Goal: Navigation & Orientation: Find specific page/section

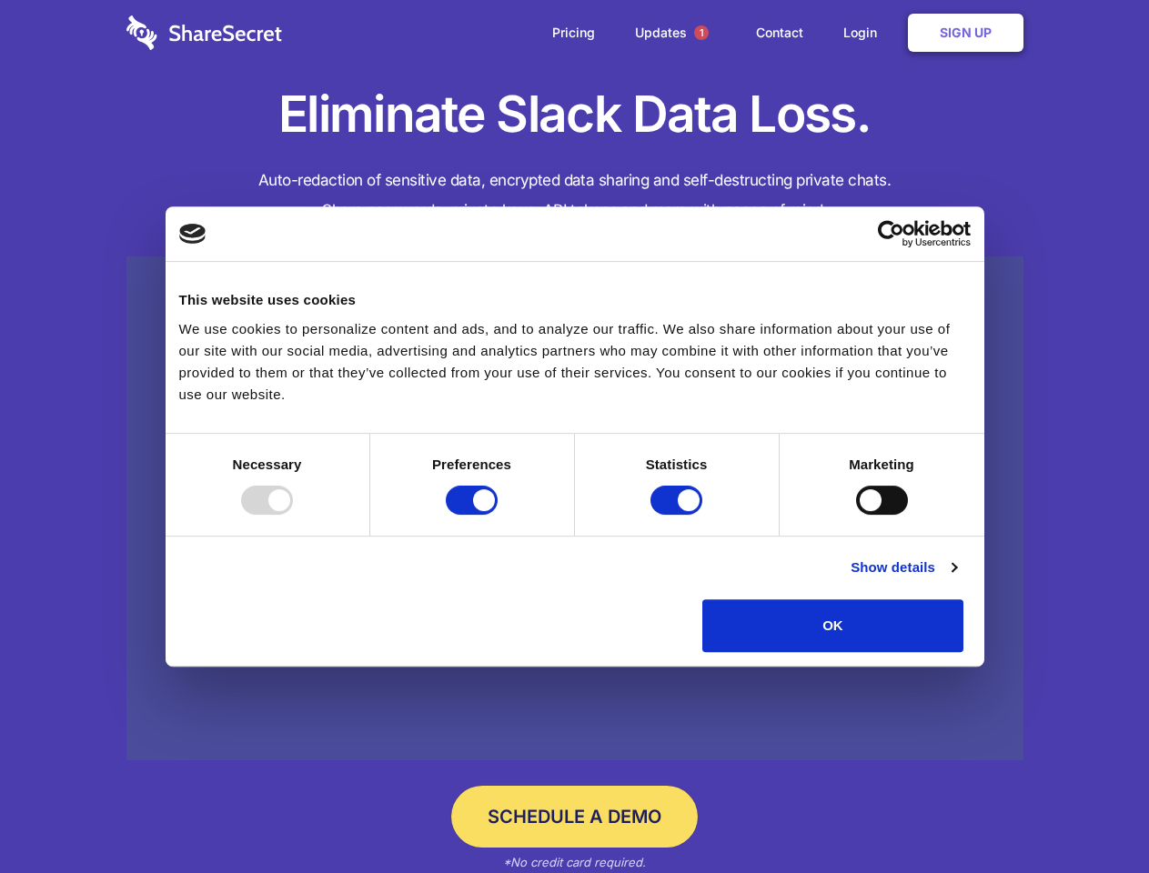
click at [293, 515] on div at bounding box center [267, 500] width 52 height 29
click at [498, 515] on input "Preferences" at bounding box center [472, 500] width 52 height 29
checkbox input "false"
click at [679, 515] on input "Statistics" at bounding box center [676, 500] width 52 height 29
checkbox input "false"
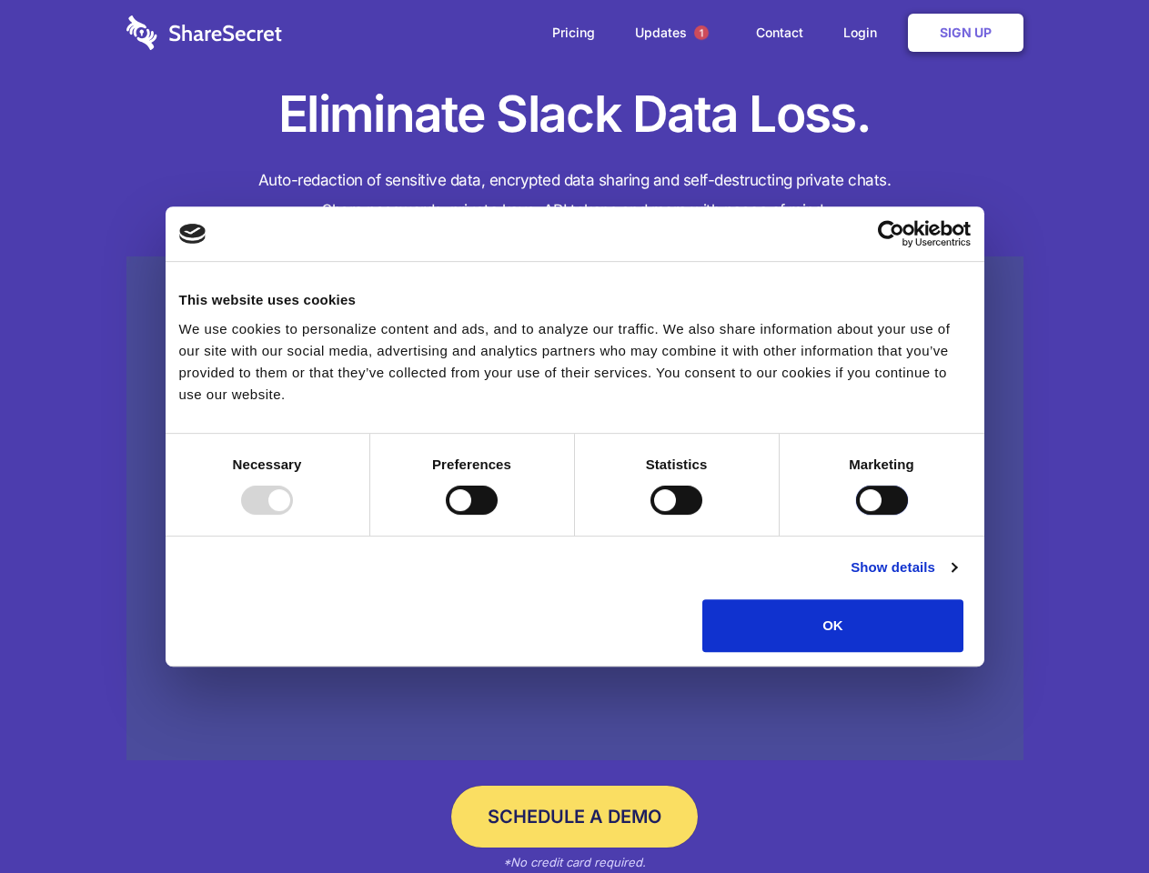
click at [856, 515] on input "Marketing" at bounding box center [882, 500] width 52 height 29
checkbox input "true"
click at [956, 579] on link "Show details" at bounding box center [904, 568] width 106 height 22
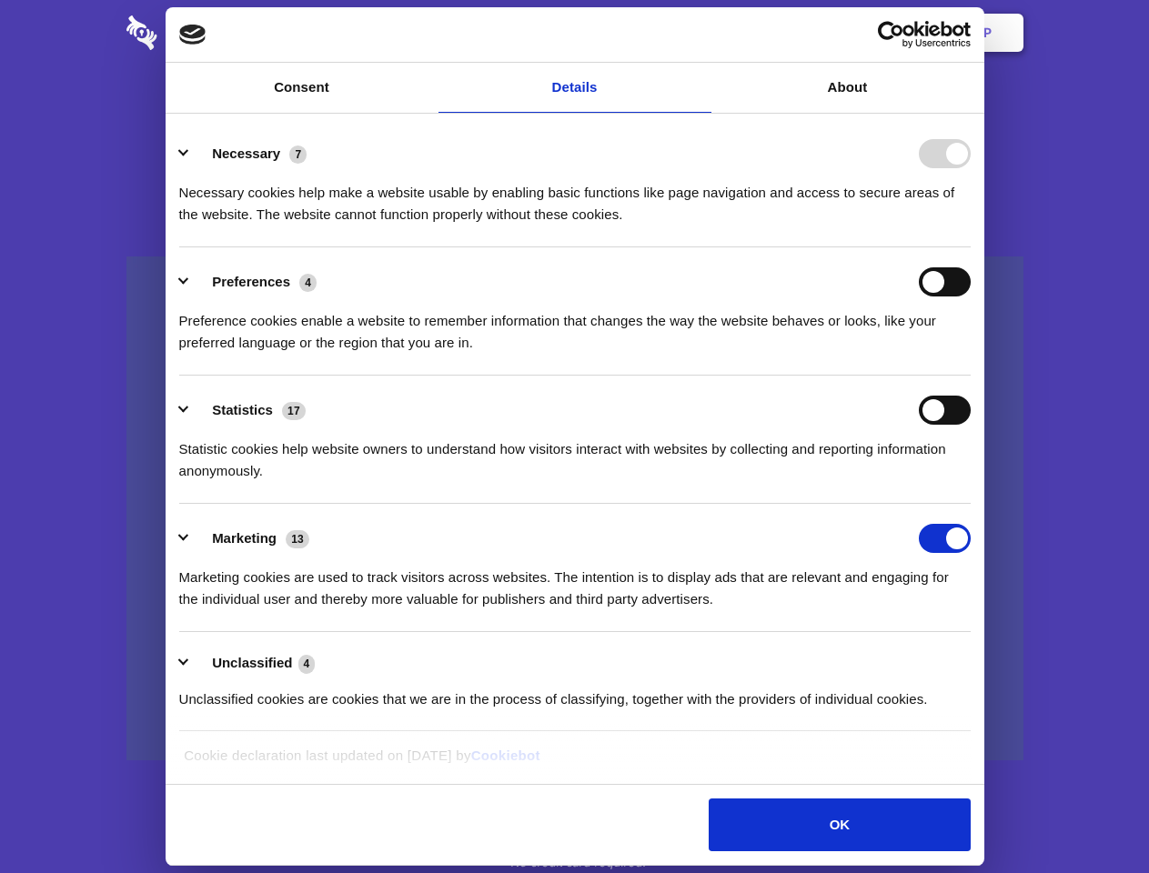
click at [971, 247] on li "Necessary 7 Necessary cookies help make a website usable by enabling basic func…" at bounding box center [574, 183] width 791 height 128
click at [700, 33] on span "1" at bounding box center [701, 32] width 15 height 15
